Goal: Find specific page/section: Find specific page/section

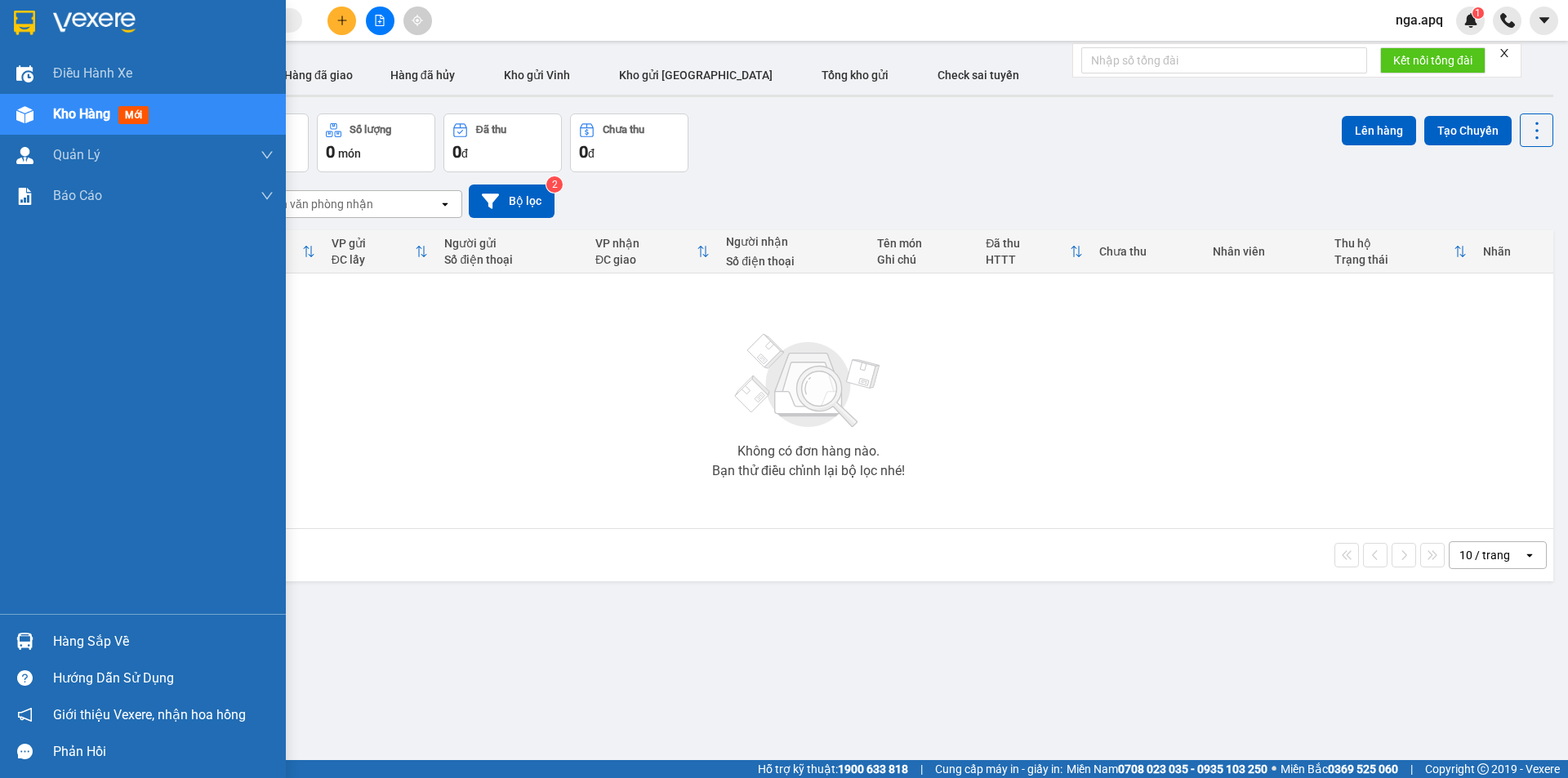
click at [22, 635] on img at bounding box center [25, 640] width 17 height 17
click at [22, 635] on div "Điều hành xe Kho hàng mới Quản [PERSON_NAME] lý thu hộ Quản lý chuyến Quản lý g…" at bounding box center [143, 389] width 286 height 778
click at [22, 635] on img at bounding box center [25, 640] width 17 height 17
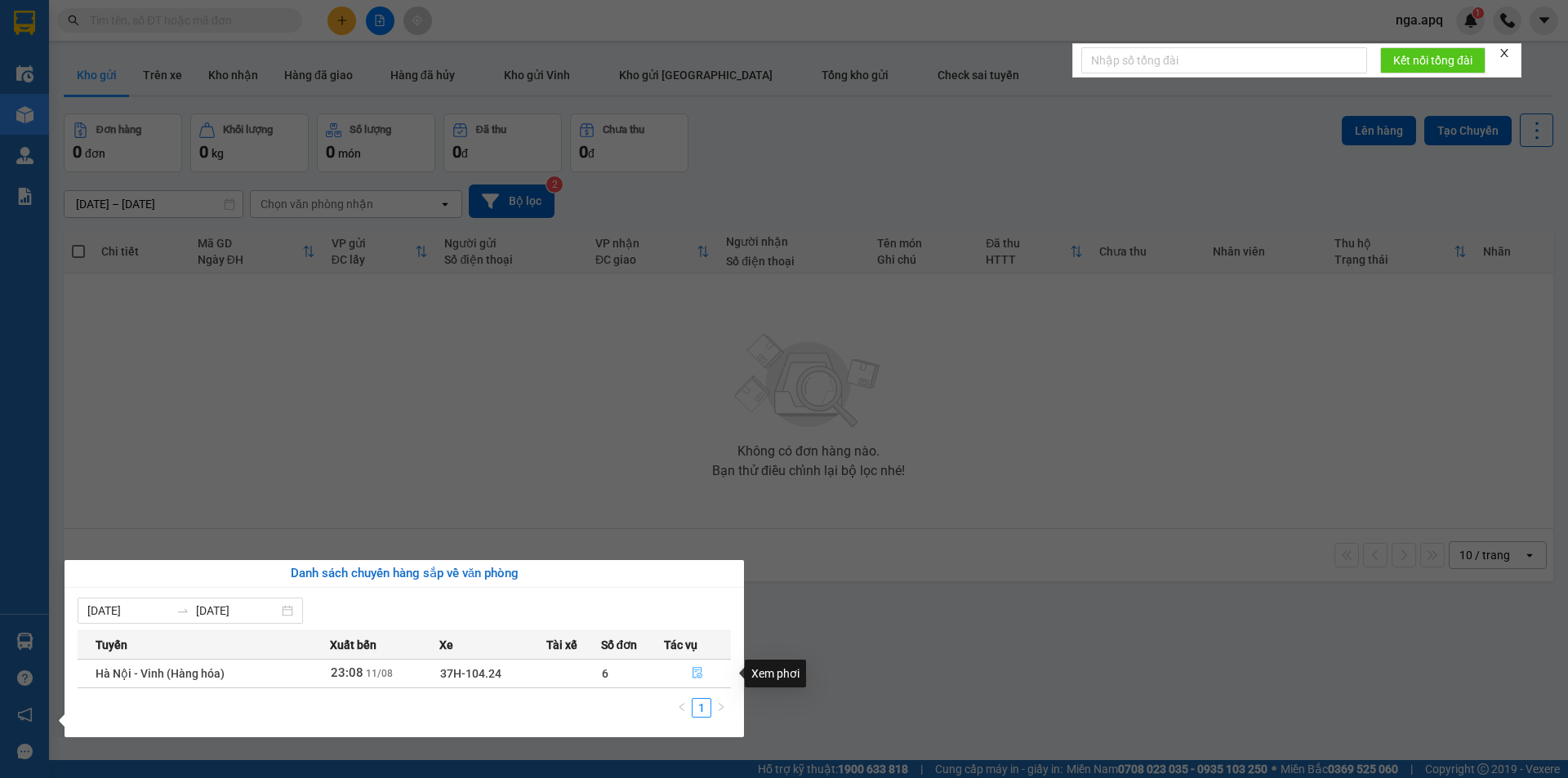
click at [700, 671] on icon "file-done" at bounding box center [697, 673] width 12 height 12
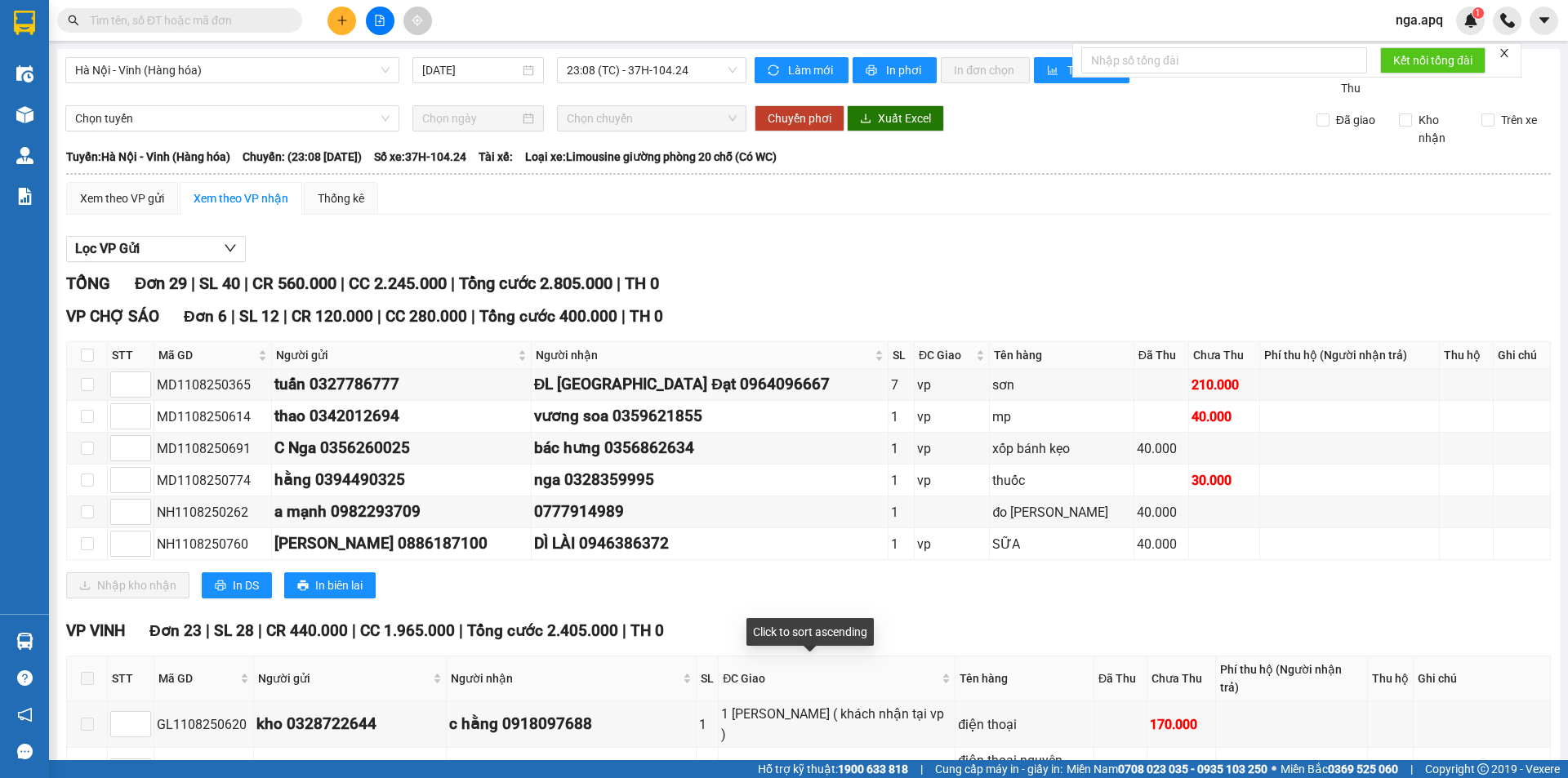
scroll to position [82, 0]
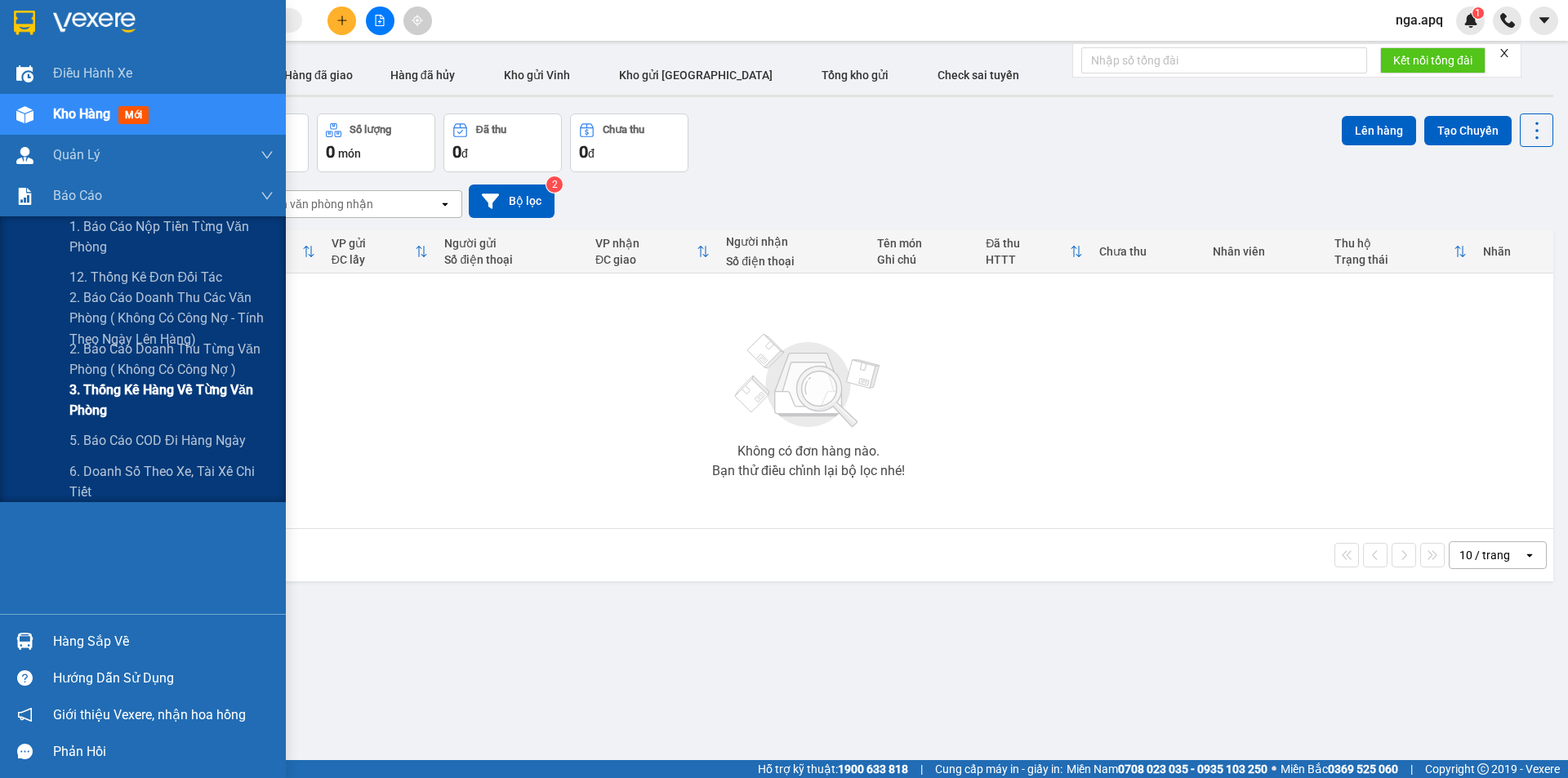
click at [103, 405] on span "3. Thống kê hàng về từng văn phòng" at bounding box center [170, 399] width 204 height 40
